Goal: Use online tool/utility: Utilize a website feature to perform a specific function

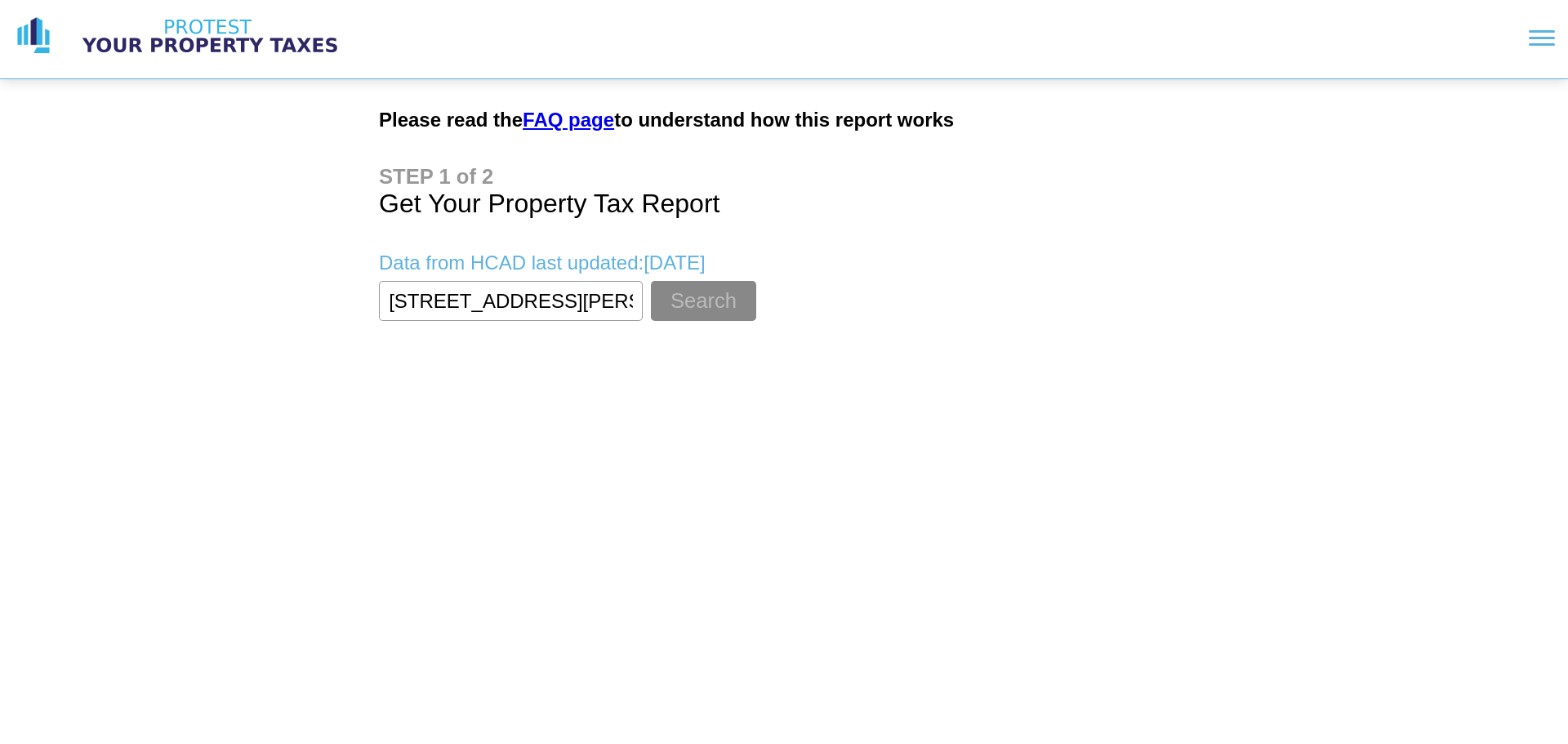
type input "[STREET_ADDRESS][PERSON_NAME]"
click at [650, 281] on button "Search" at bounding box center [703, 301] width 105 height 40
click at [681, 287] on button "Search" at bounding box center [703, 301] width 105 height 40
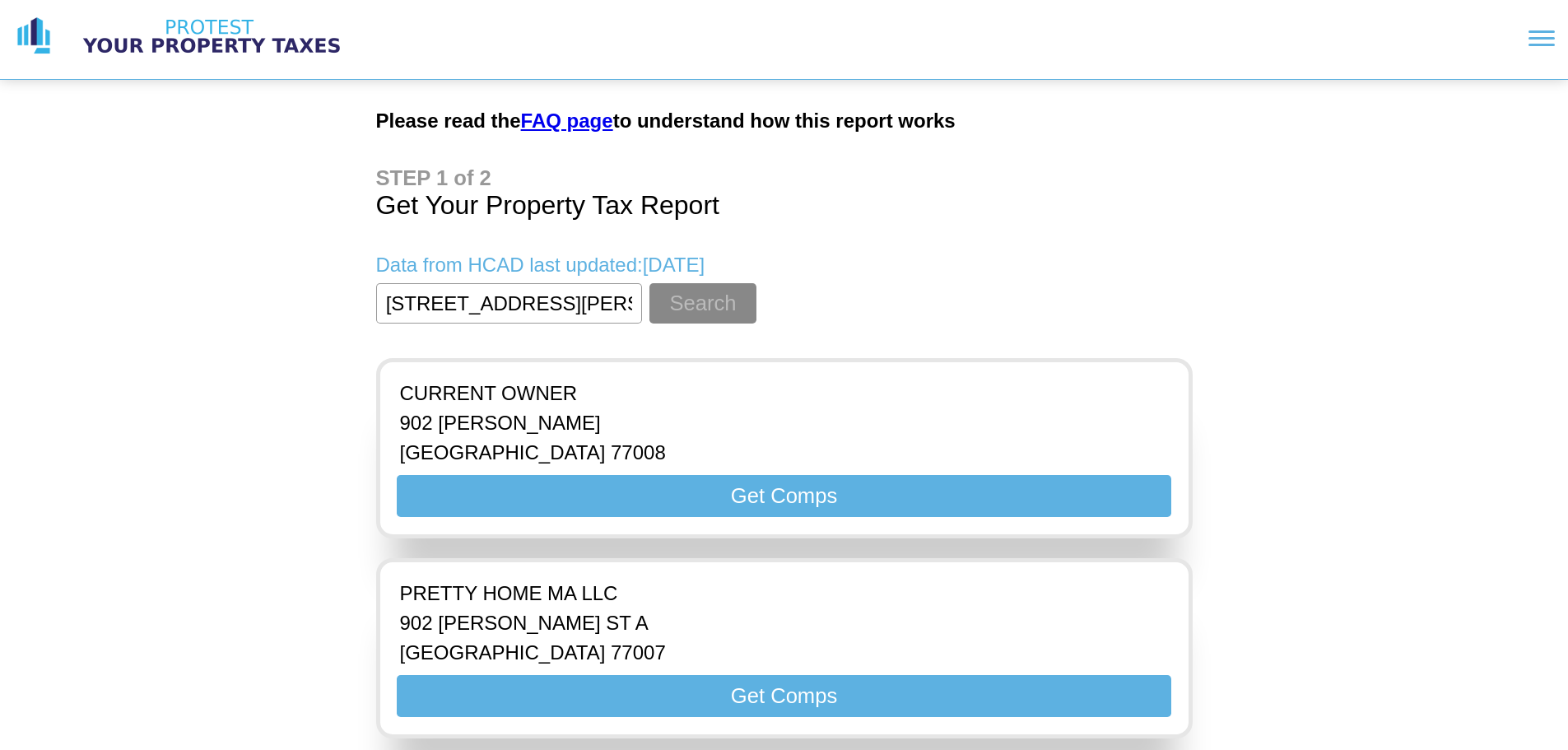
click at [597, 309] on input "textbox" at bounding box center [509, 303] width 266 height 40
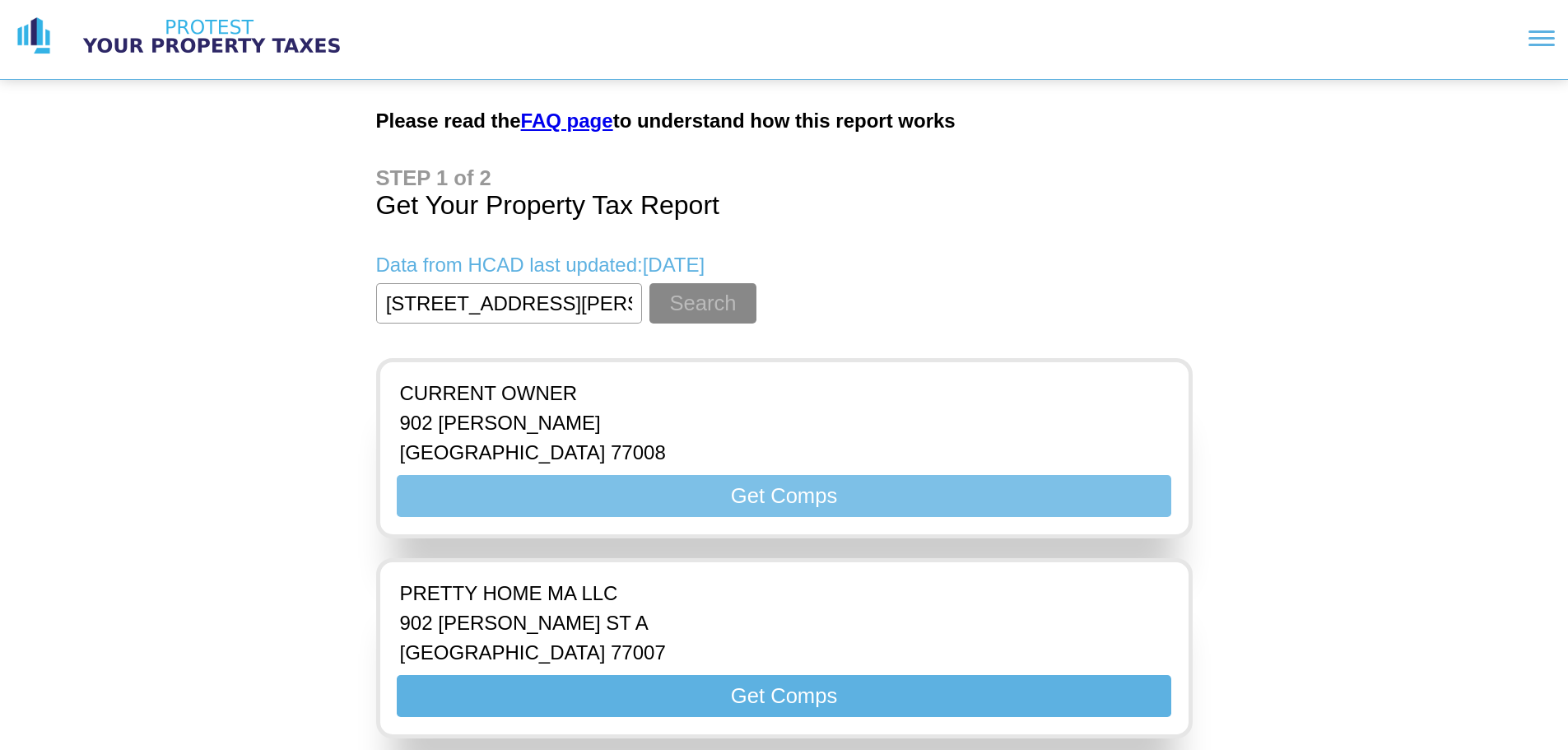
click at [686, 498] on button "Get Comps" at bounding box center [784, 496] width 774 height 42
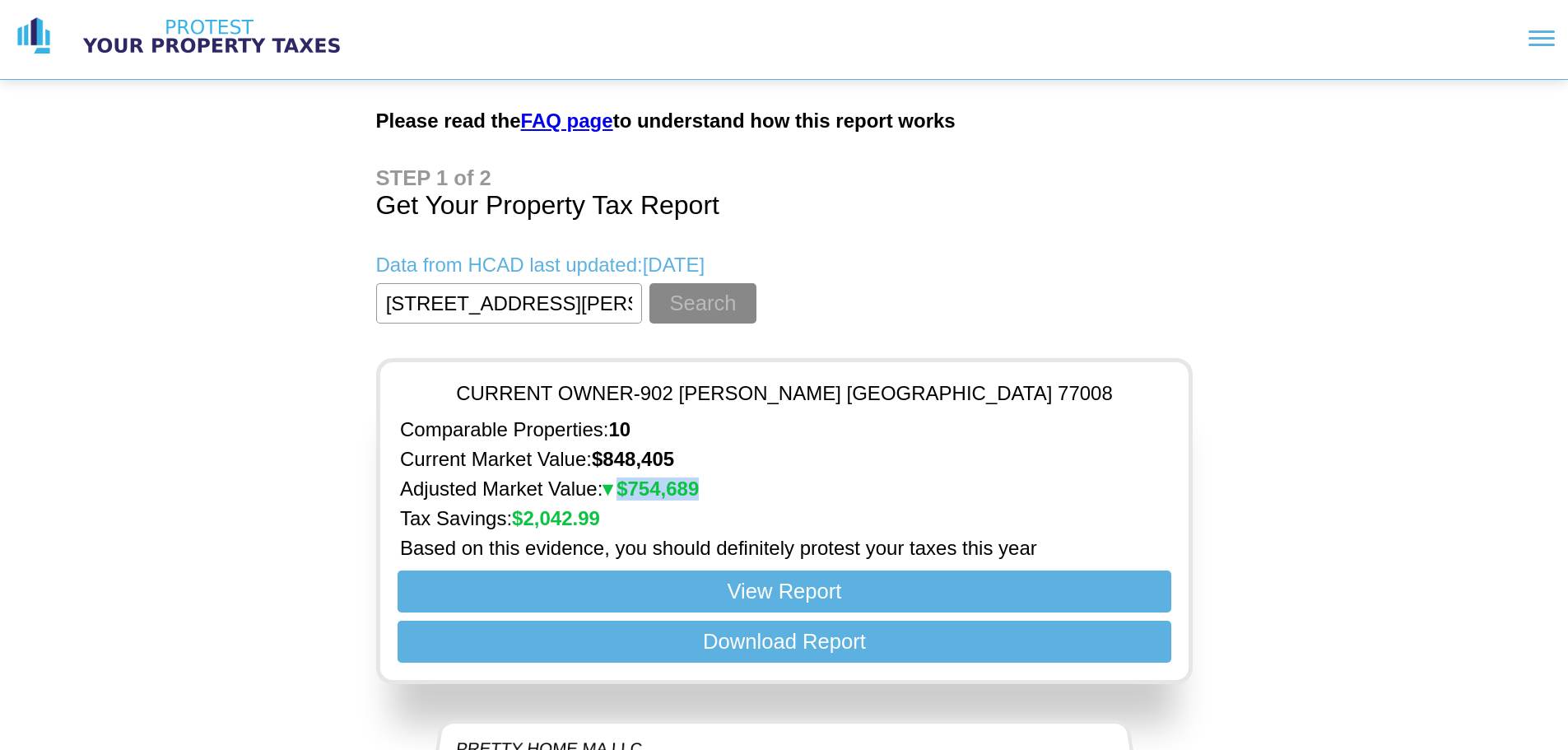
drag, startPoint x: 753, startPoint y: 489, endPoint x: 601, endPoint y: 482, distance: 152.2
click at [601, 482] on p "Adjusted Market Value: $ 754,689" at bounding box center [784, 488] width 769 height 23
click at [948, 482] on p "Adjusted Market Value: $ 754,689" at bounding box center [784, 488] width 769 height 23
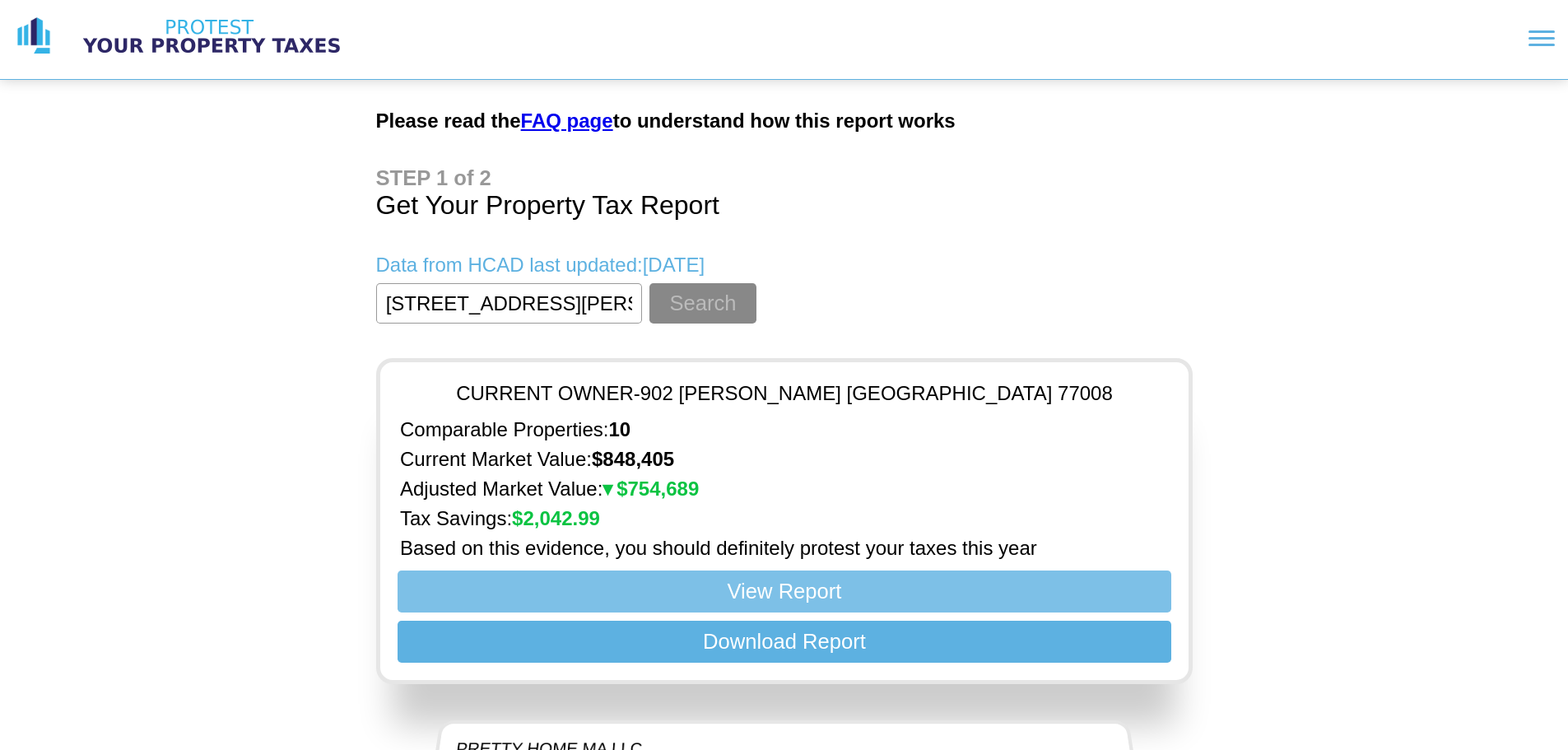
click at [766, 593] on button "View Report" at bounding box center [784, 592] width 774 height 42
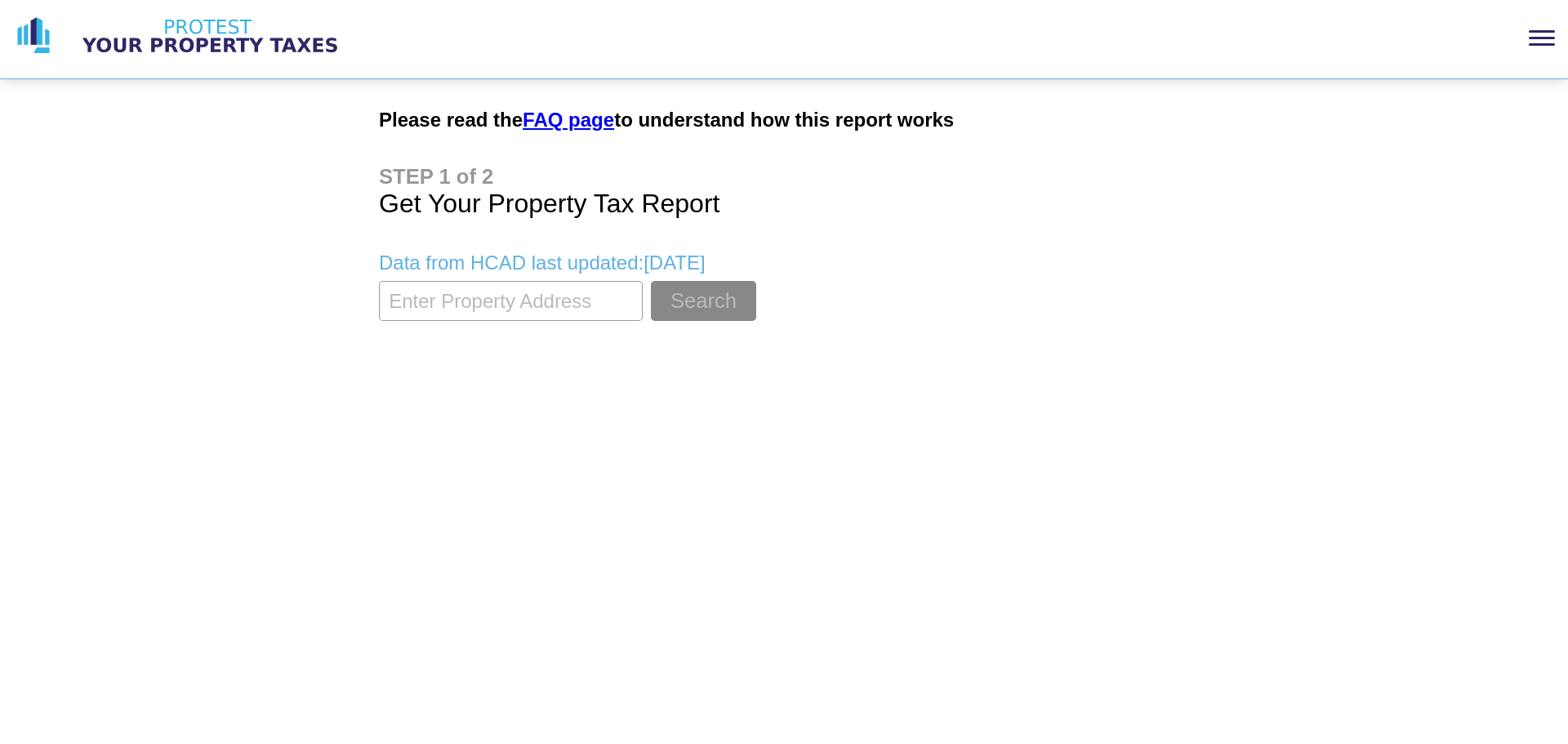
click at [1541, 37] on div at bounding box center [1541, 38] width 26 height 3
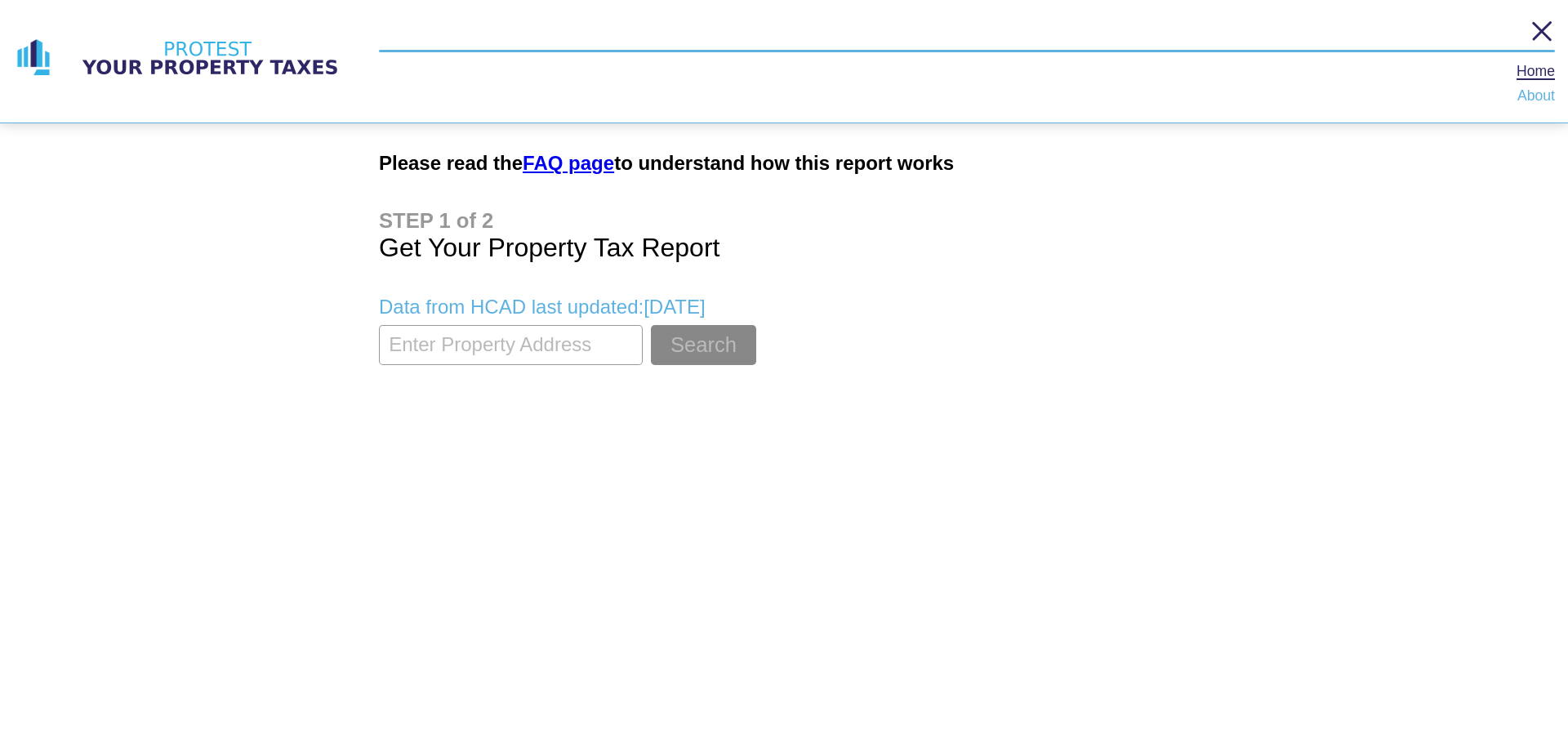
click at [1550, 43] on section at bounding box center [967, 41] width 1176 height 48
